Goal: Contribute content: Add original content to the website for others to see

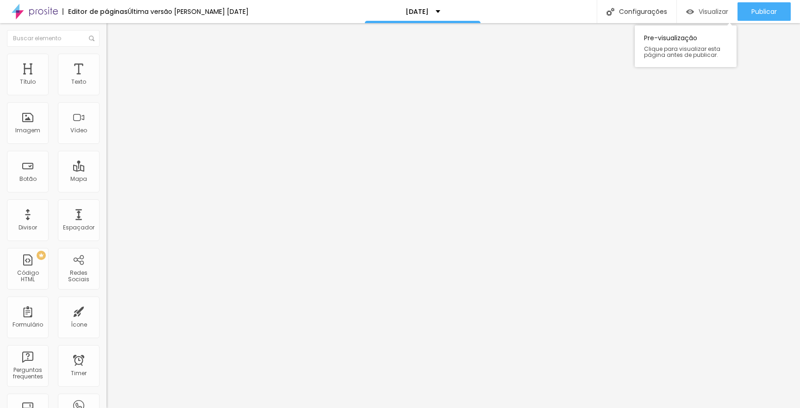
click at [705, 9] on span "Visualizar" at bounding box center [714, 11] width 30 height 7
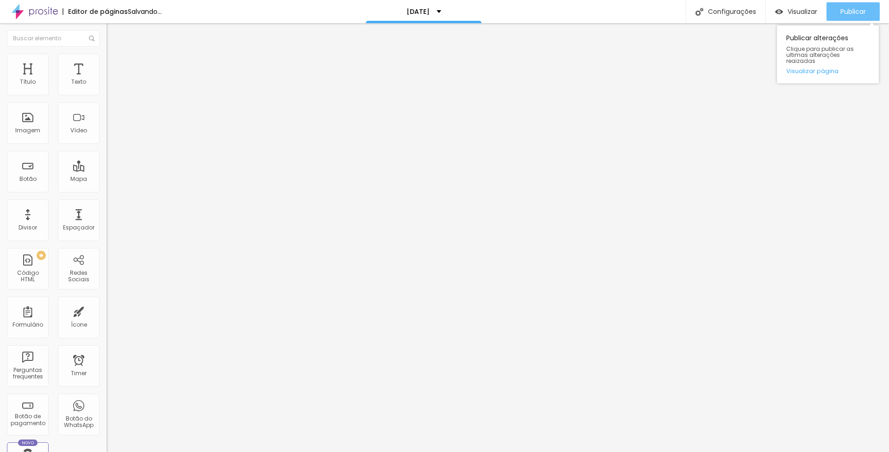
click at [799, 14] on span "Publicar" at bounding box center [852, 11] width 25 height 7
click at [799, 10] on button "Publicar" at bounding box center [852, 11] width 53 height 19
click at [106, 80] on span "Trocar imagem" at bounding box center [131, 76] width 50 height 8
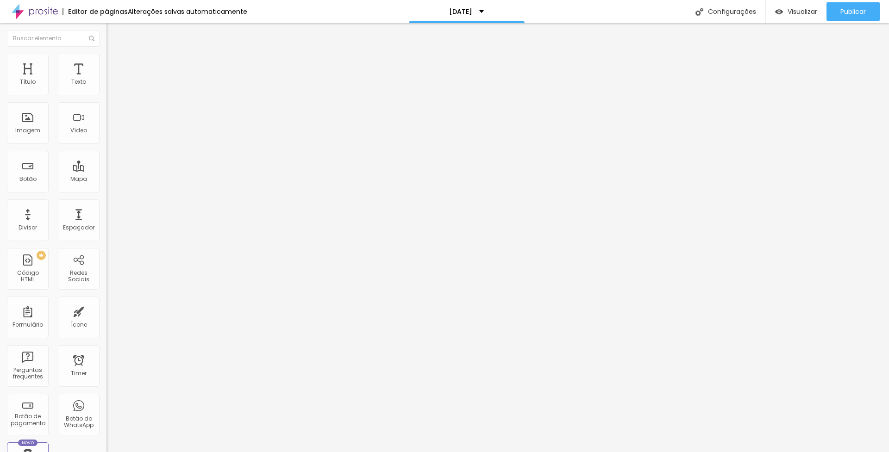
click at [106, 80] on span "Trocar imagem" at bounding box center [131, 76] width 50 height 8
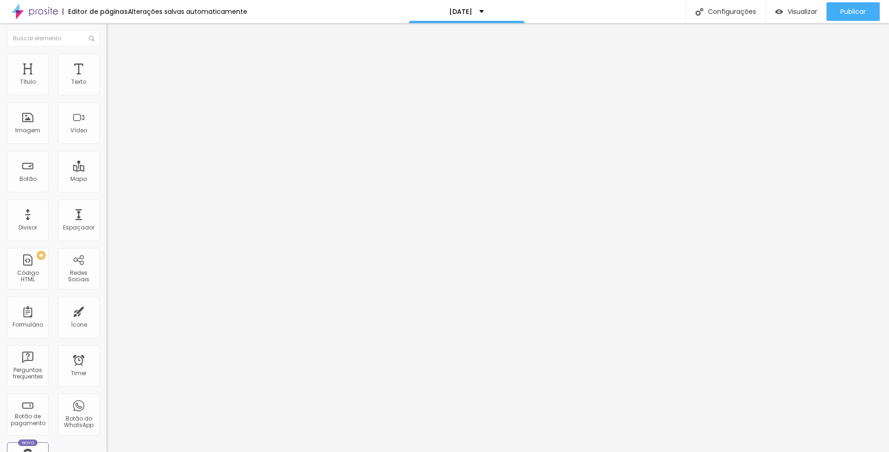
click at [106, 80] on span "Trocar imagem" at bounding box center [131, 76] width 50 height 8
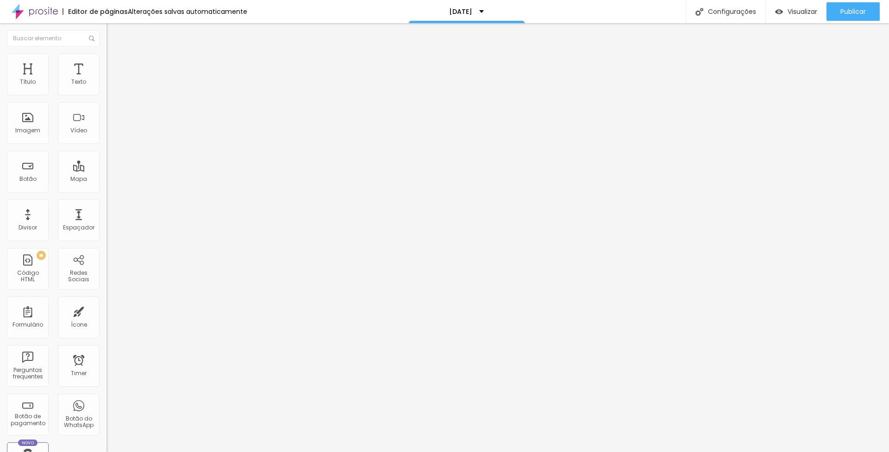
click at [106, 80] on span "Trocar imagem" at bounding box center [131, 76] width 50 height 8
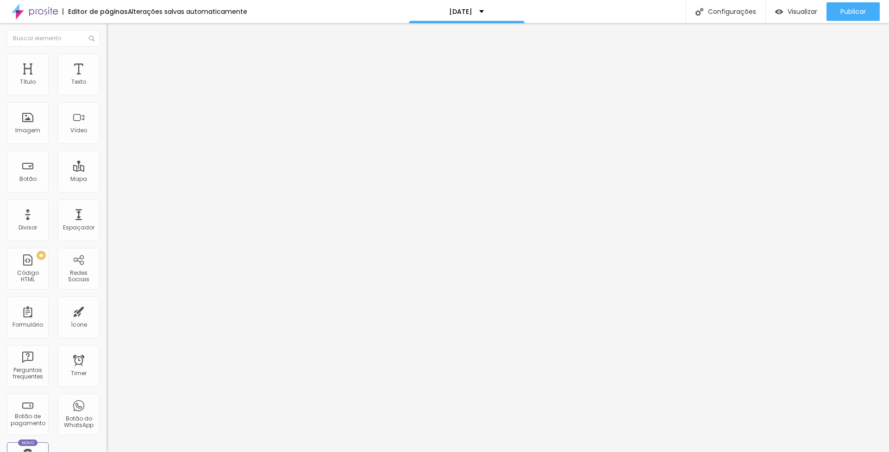
click at [106, 80] on span "Trocar imagem" at bounding box center [131, 76] width 50 height 8
drag, startPoint x: 789, startPoint y: 111, endPoint x: 752, endPoint y: 107, distance: 37.2
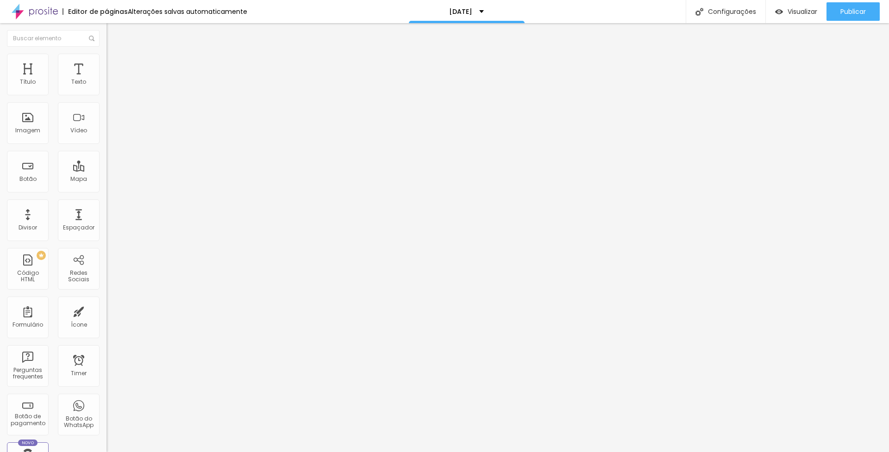
click at [799, 15] on span "Publicar" at bounding box center [852, 11] width 25 height 7
type input "[PHONE_NUMBER]"
click at [842, 15] on span "Publicar" at bounding box center [852, 11] width 25 height 7
click at [847, 8] on span "Publicar" at bounding box center [852, 11] width 25 height 7
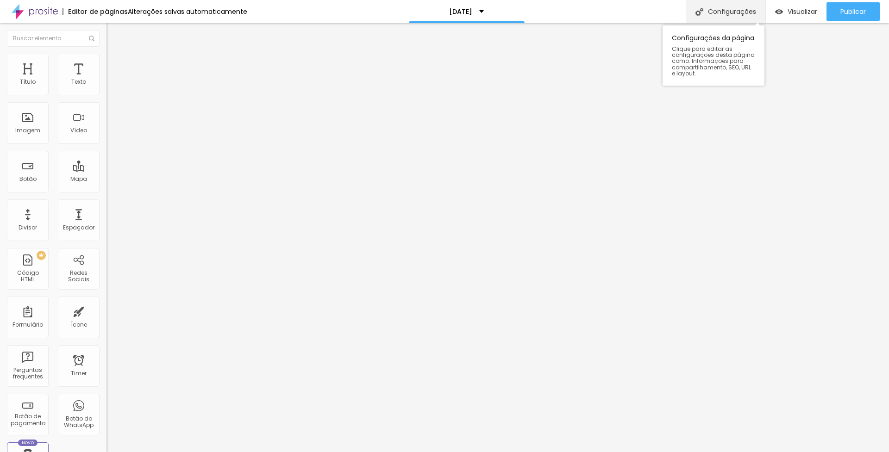
click at [699, 13] on img at bounding box center [699, 12] width 8 height 8
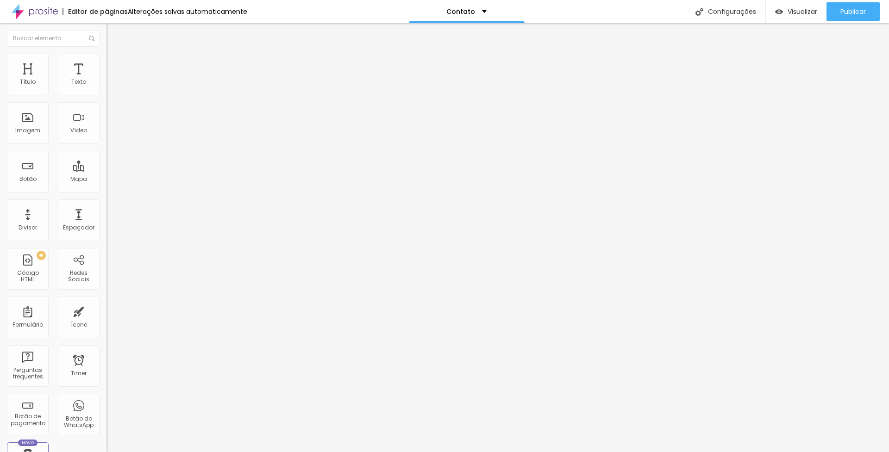
click at [115, 63] on span "Avançado" at bounding box center [130, 60] width 31 height 8
click at [115, 55] on span "Estilo" at bounding box center [122, 51] width 14 height 8
